Goal: Download file/media

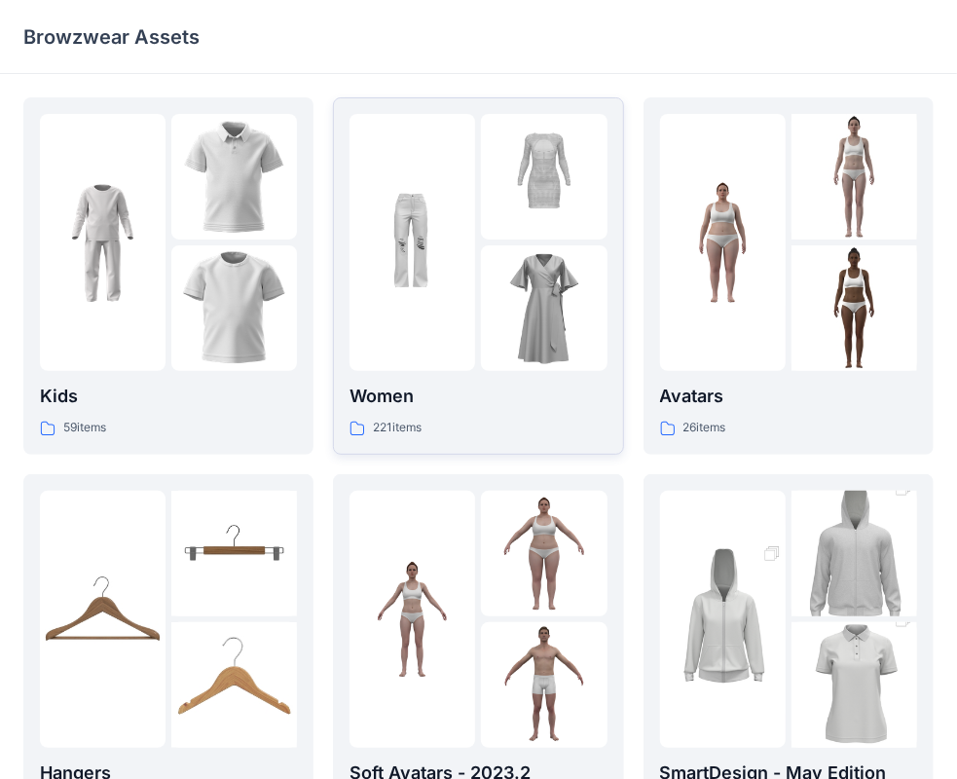
click at [427, 229] on img at bounding box center [413, 243] width 126 height 126
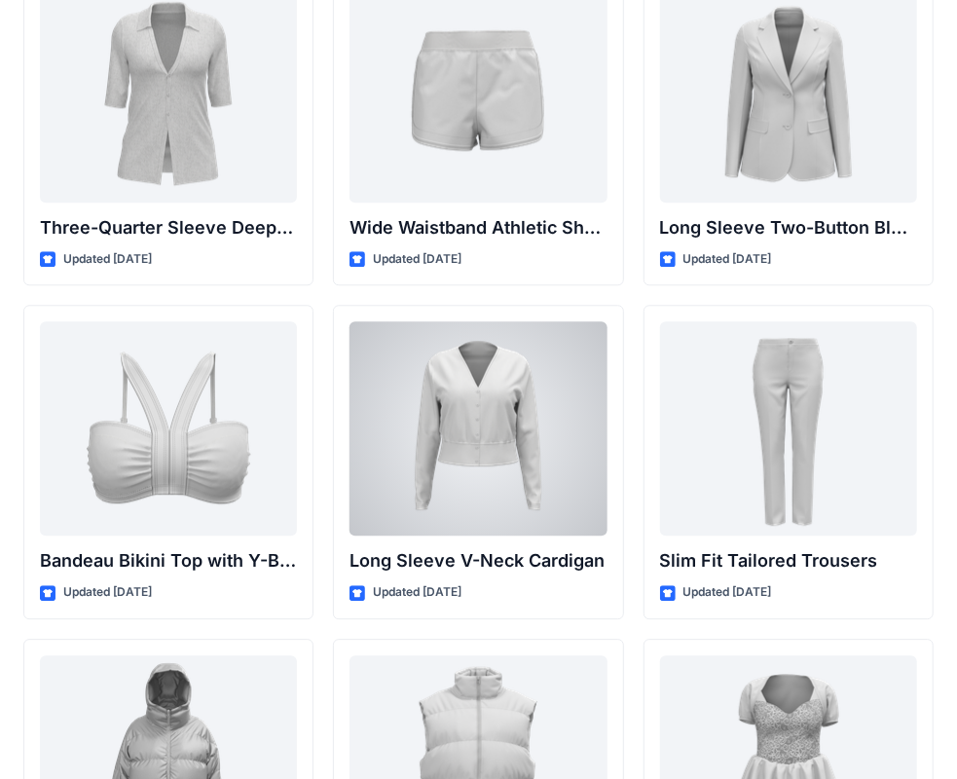
scroll to position [1794, 0]
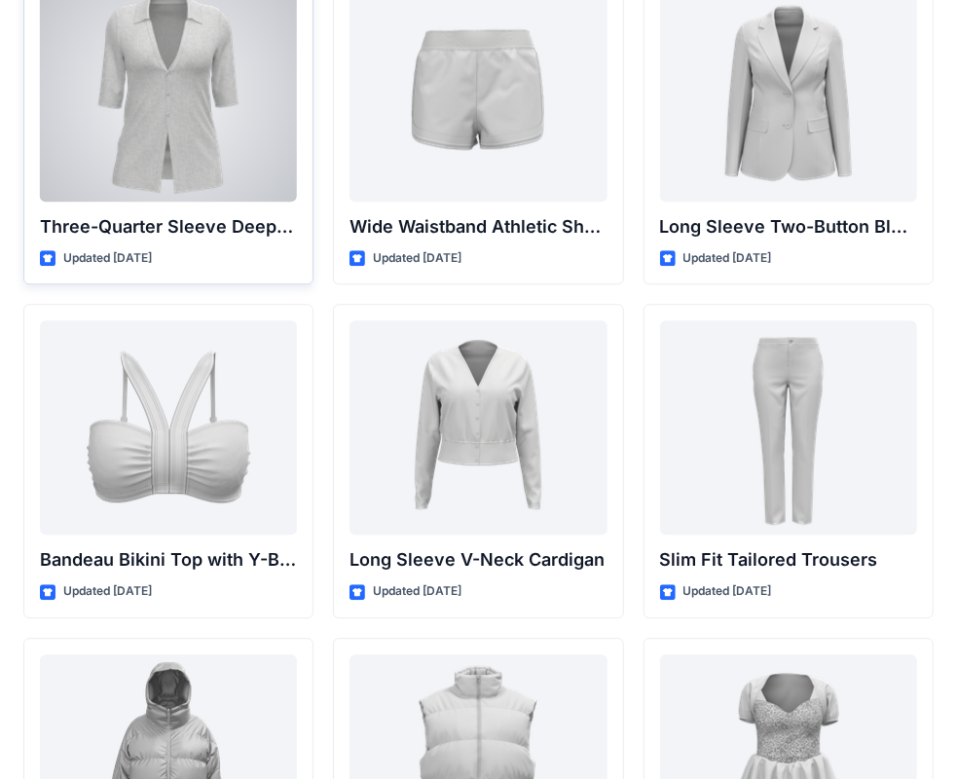
click at [169, 82] on div at bounding box center [168, 94] width 257 height 214
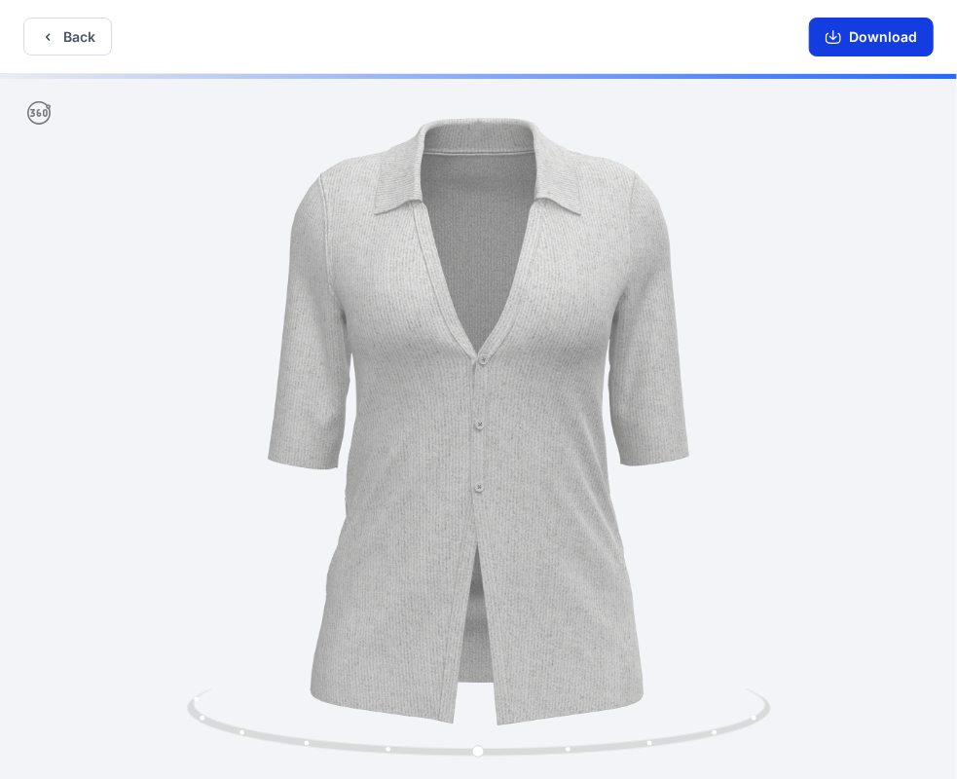
click at [840, 43] on icon "button" at bounding box center [834, 38] width 16 height 11
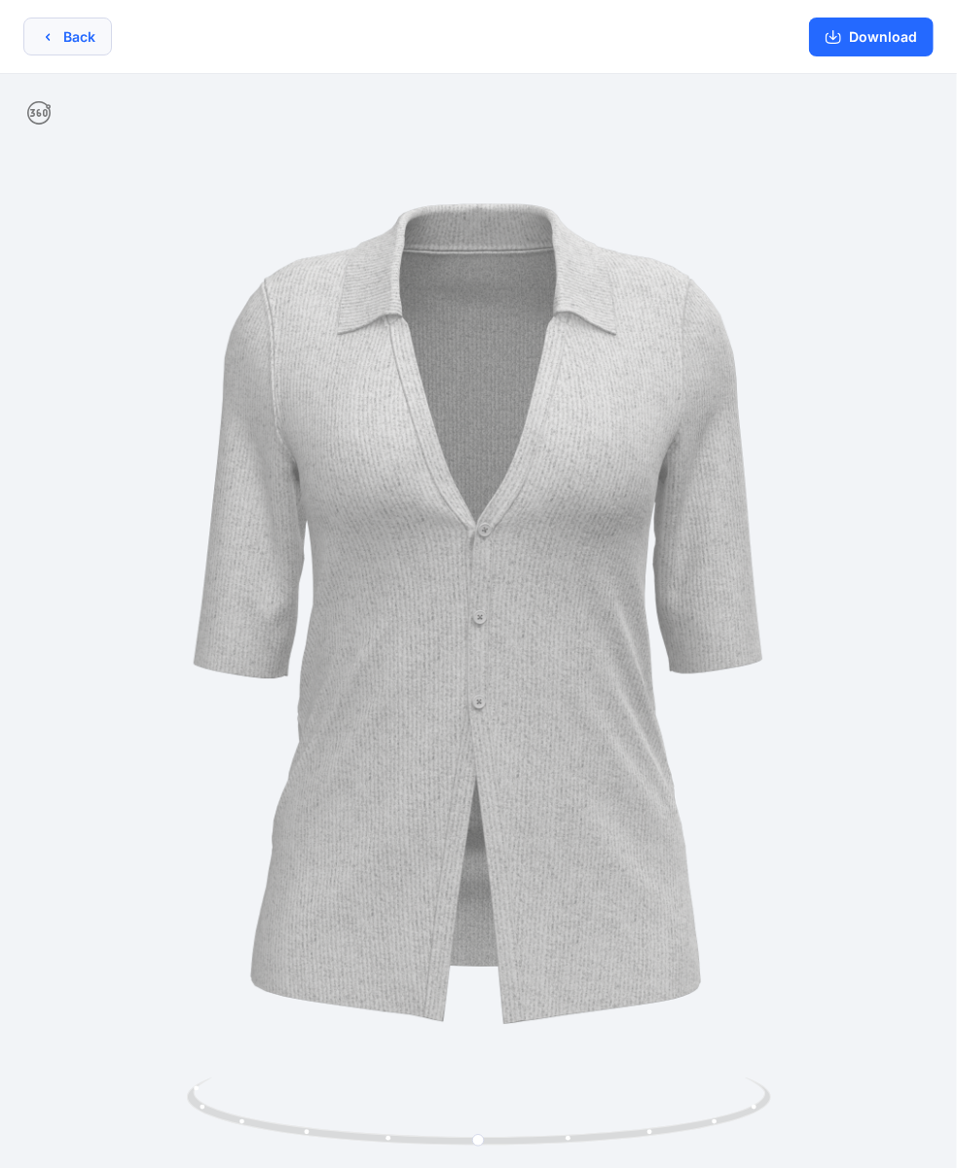
click at [71, 31] on button "Back" at bounding box center [67, 37] width 89 height 38
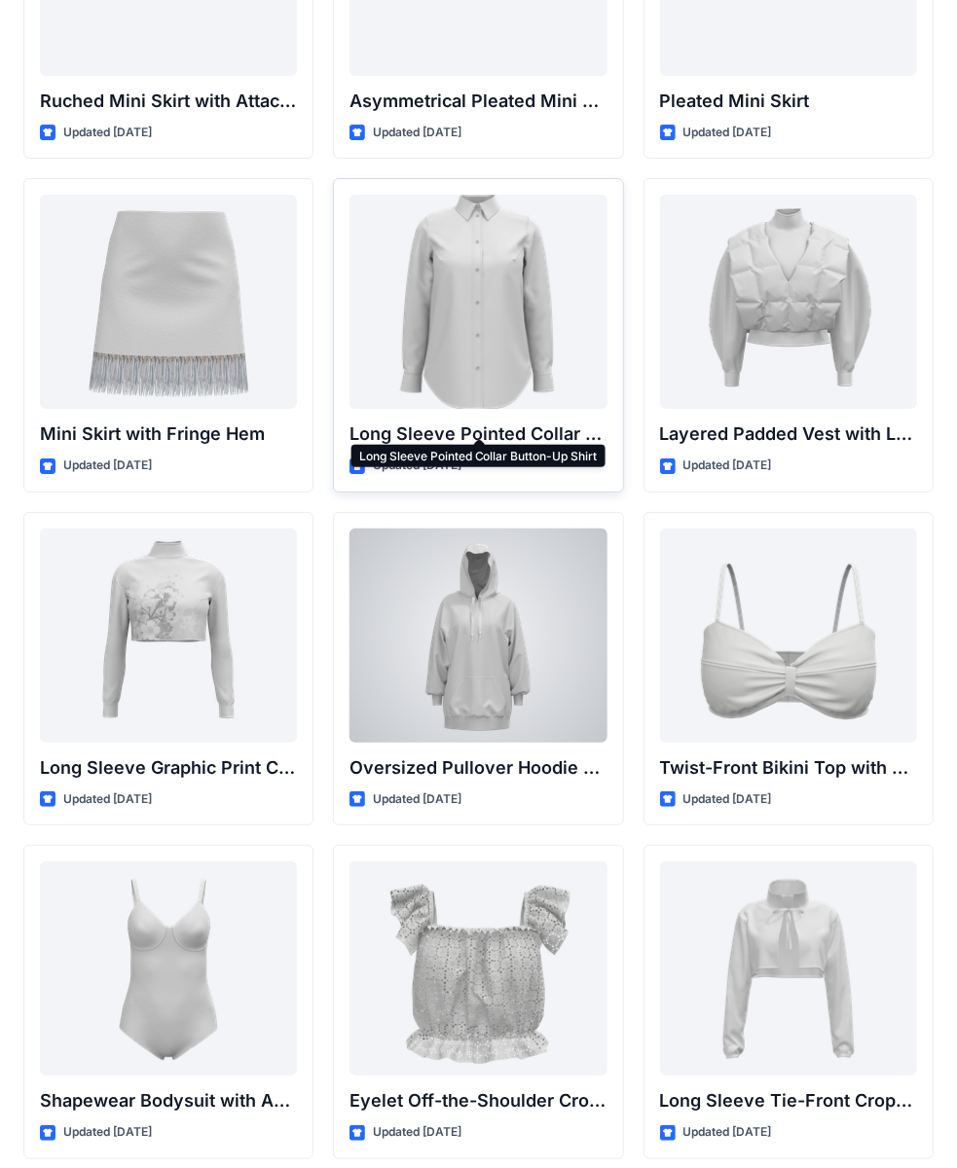
scroll to position [5661, 0]
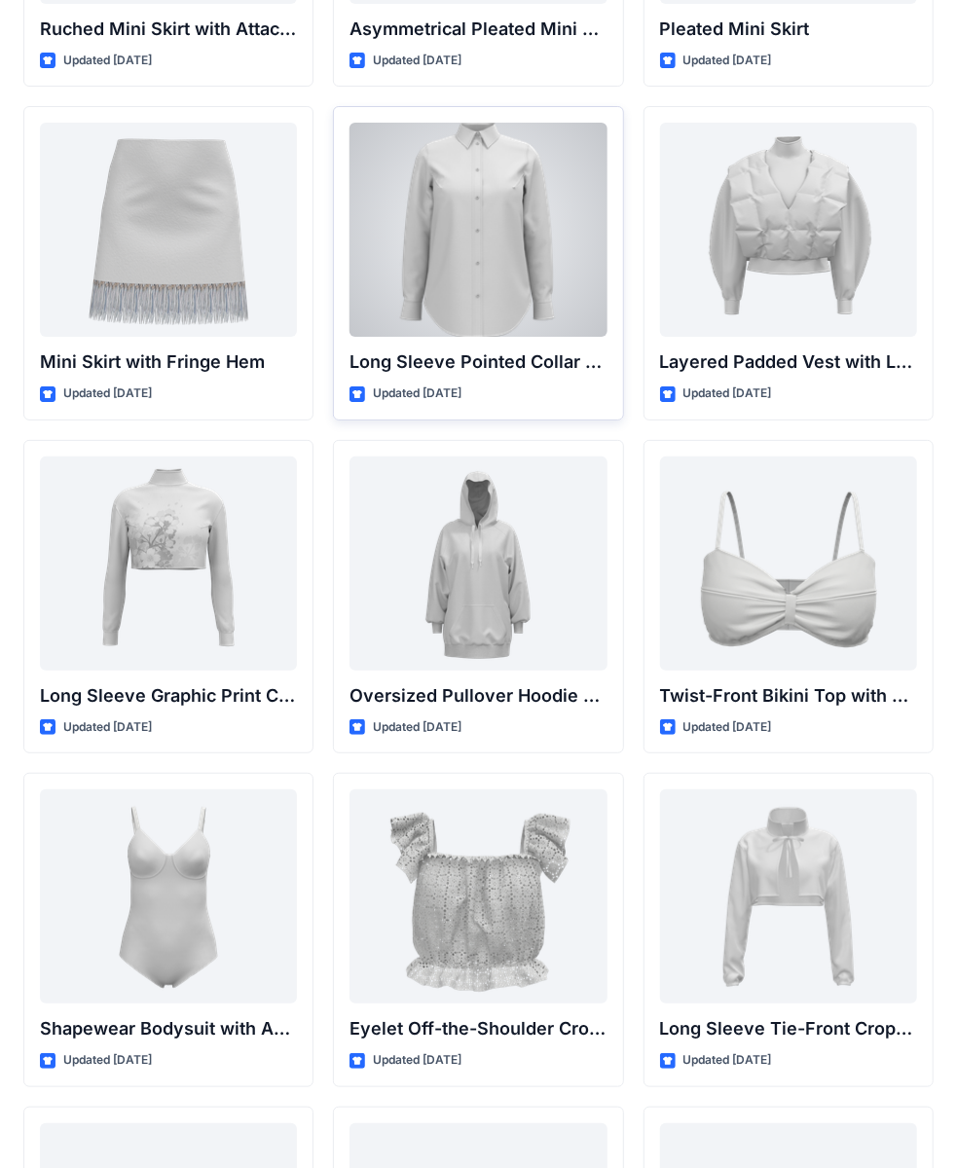
click at [510, 232] on div at bounding box center [478, 230] width 257 height 214
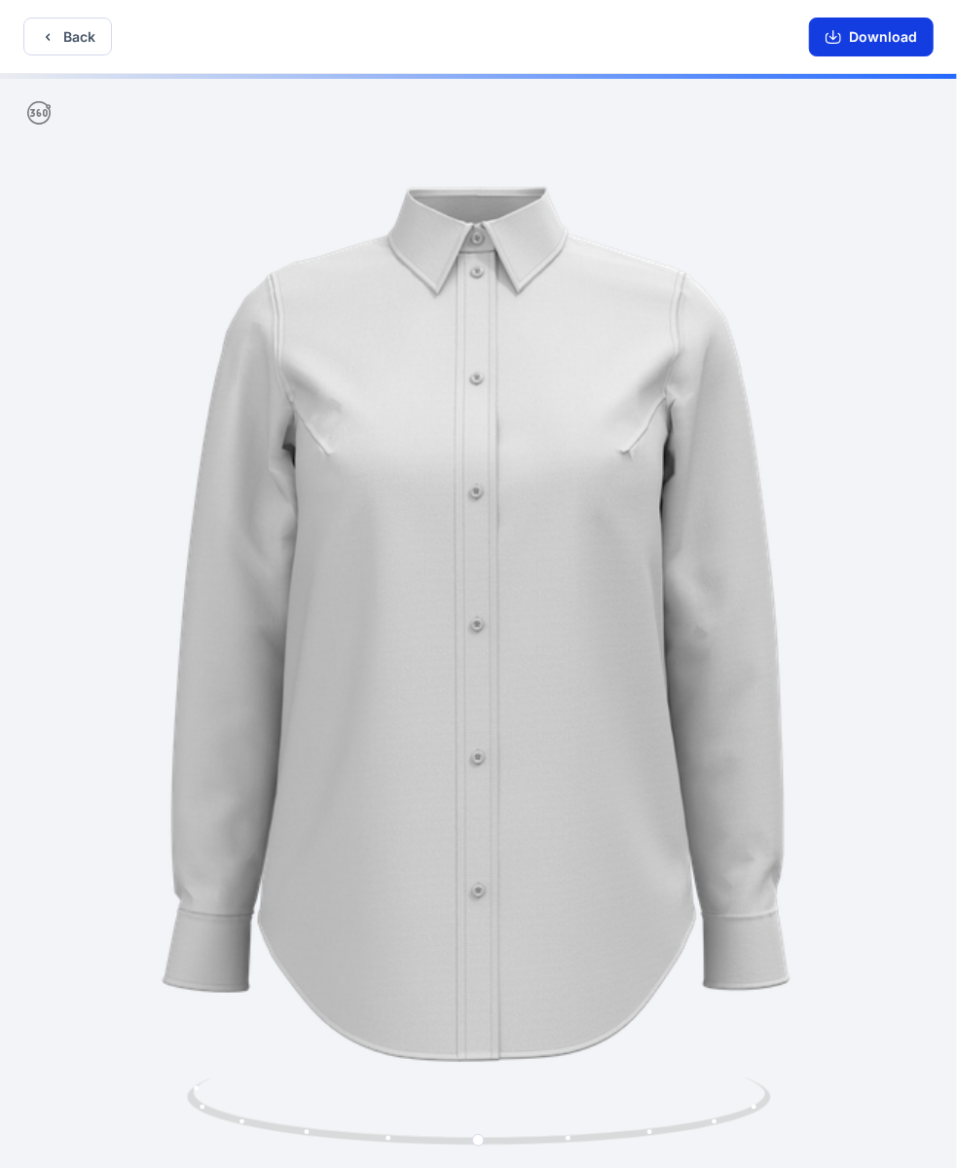
click at [892, 19] on button "Download" at bounding box center [871, 37] width 125 height 39
click at [886, 34] on button "Download" at bounding box center [871, 37] width 125 height 39
